Goal: Task Accomplishment & Management: Manage account settings

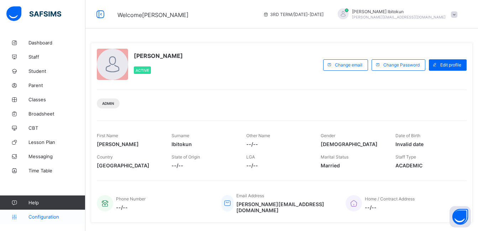
click at [48, 218] on span "Configuration" at bounding box center [56, 217] width 57 height 6
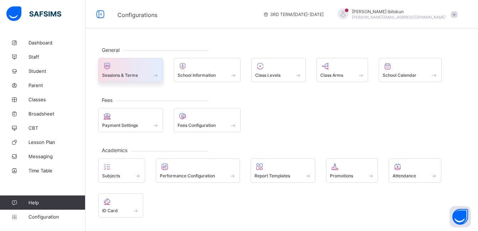
click at [118, 76] on span "Sessions & Terms" at bounding box center [120, 75] width 36 height 5
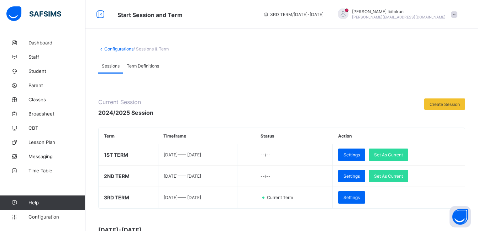
click at [267, 74] on div "Current Session 2024/2025 Session Create Session Term Timeframe Status Action 1…" at bounding box center [281, 199] width 367 height 252
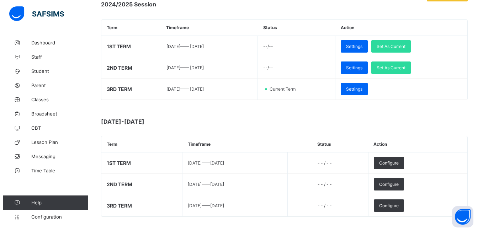
scroll to position [94, 0]
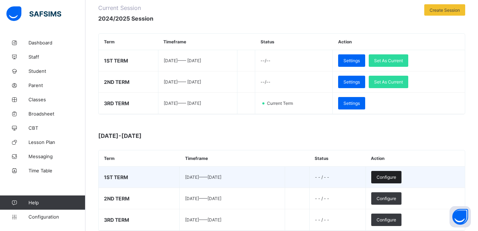
click at [394, 177] on span "Configure" at bounding box center [386, 177] width 20 height 5
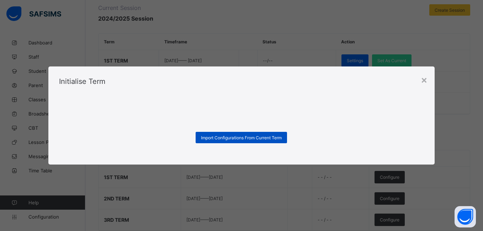
click at [214, 135] on span "Import Configurations From Current Term" at bounding box center [241, 137] width 81 height 5
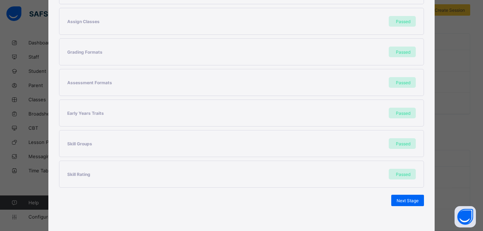
scroll to position [184, 0]
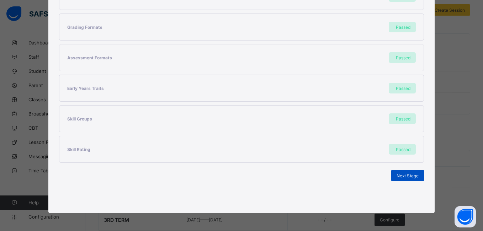
click at [399, 173] on span "Next Stage" at bounding box center [408, 175] width 22 height 5
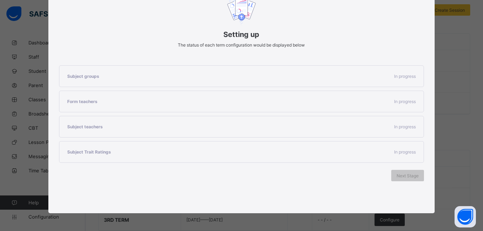
scroll to position [92, 0]
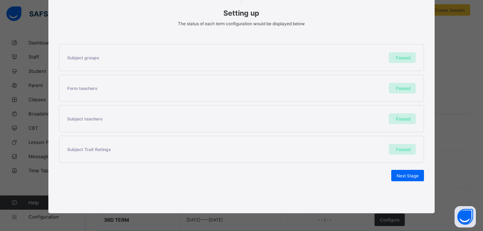
click at [399, 173] on span "Next Stage" at bounding box center [408, 175] width 22 height 5
click at [399, 173] on span "Set As Current Term" at bounding box center [399, 175] width 40 height 5
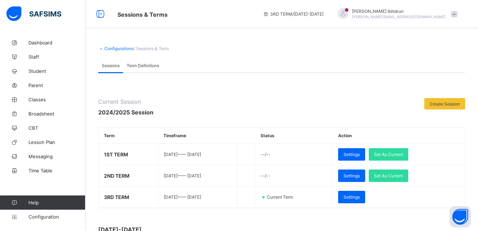
scroll to position [94, 0]
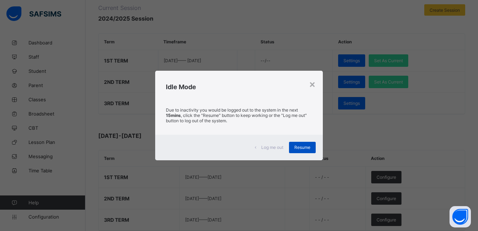
click at [301, 147] on span "Resume" at bounding box center [302, 147] width 16 height 5
click at [308, 145] on span "Resume" at bounding box center [302, 147] width 16 height 5
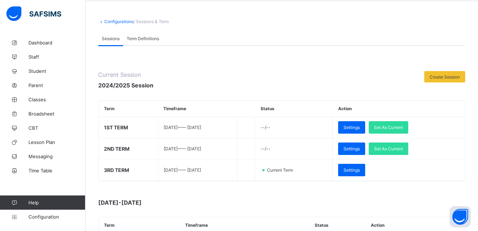
scroll to position [0, 0]
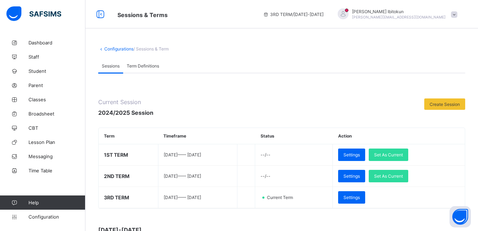
click at [457, 17] on span at bounding box center [454, 14] width 6 height 6
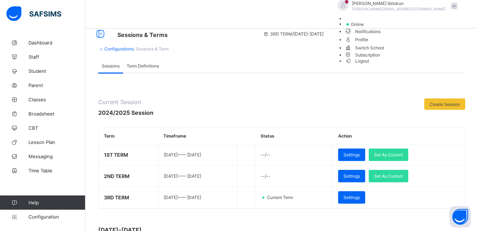
click at [380, 58] on span "Subscription" at bounding box center [363, 54] width 36 height 5
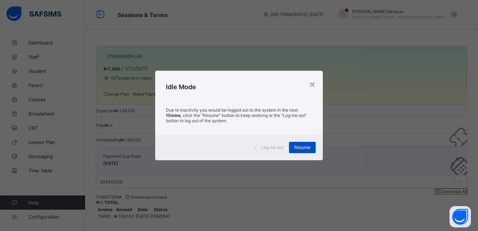
click at [299, 147] on span "Resume" at bounding box center [302, 147] width 16 height 5
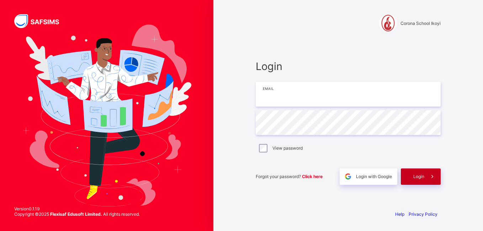
type input "**********"
click at [418, 176] on span "Login" at bounding box center [418, 176] width 11 height 5
click at [409, 176] on div "Login" at bounding box center [421, 177] width 40 height 16
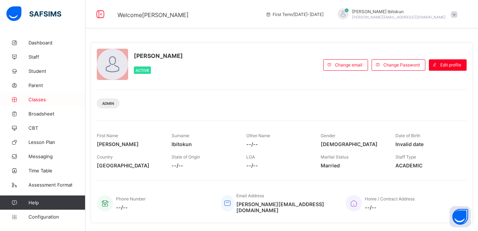
click at [41, 99] on span "Classes" at bounding box center [56, 100] width 57 height 6
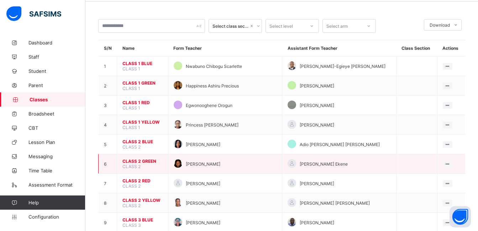
scroll to position [28, 0]
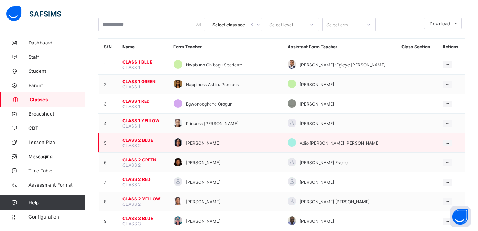
click at [136, 142] on span "CLASS 2 BLUE" at bounding box center [142, 140] width 40 height 5
